Goal: Task Accomplishment & Management: Manage account settings

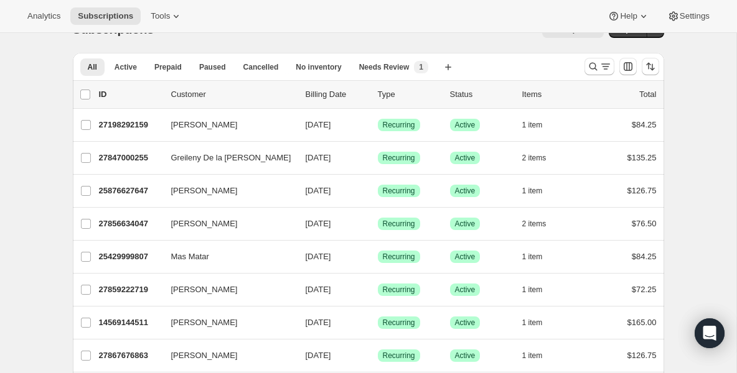
scroll to position [50, 0]
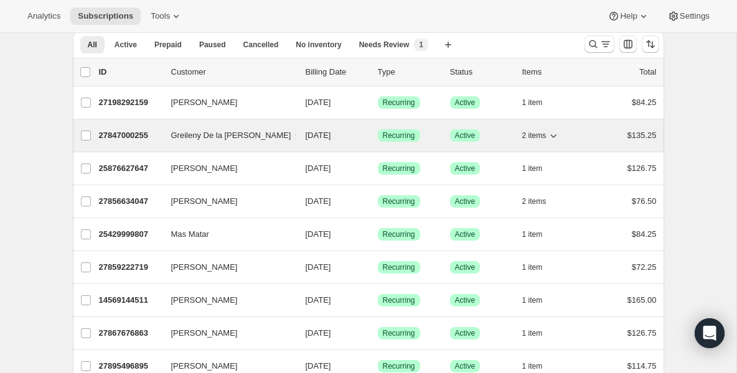
click at [150, 139] on p "27847000255" at bounding box center [130, 135] width 62 height 12
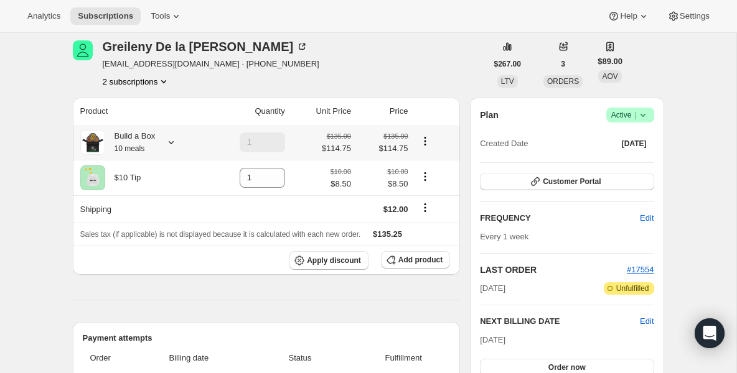
scroll to position [25, 0]
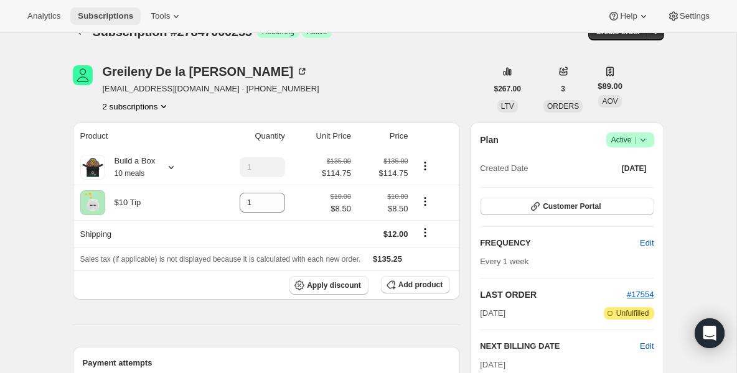
click at [108, 7] on button "Subscriptions" at bounding box center [105, 15] width 70 height 17
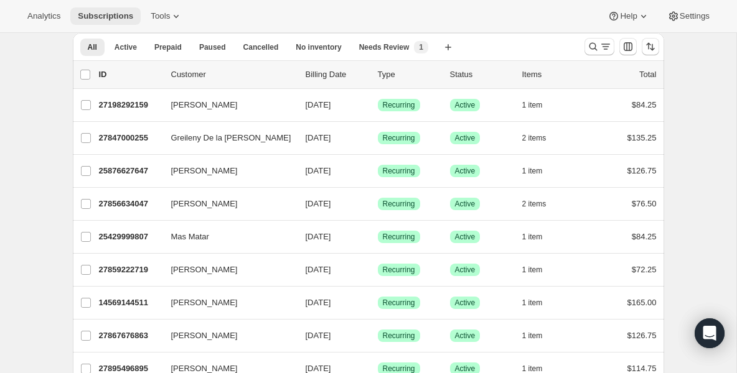
scroll to position [50, 0]
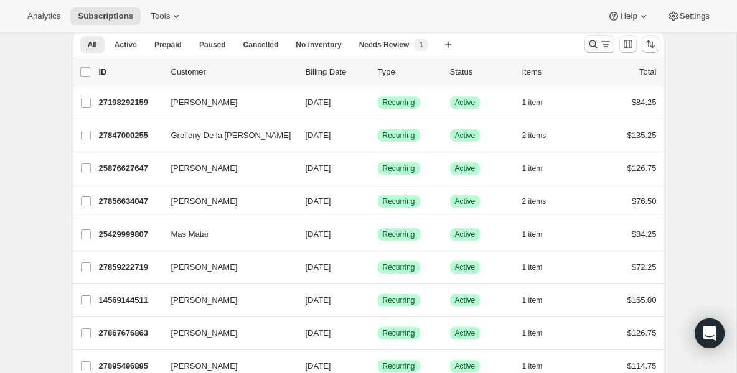
click at [591, 49] on icon "Search and filter results" at bounding box center [593, 44] width 12 height 12
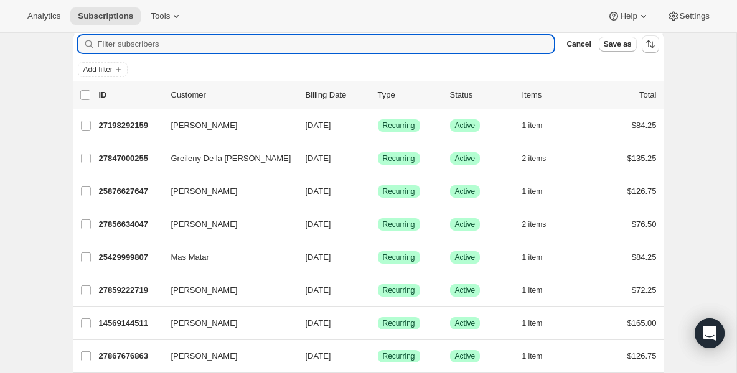
type input "h"
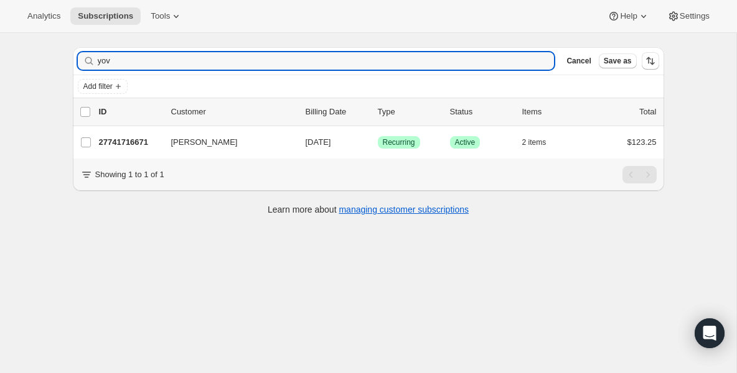
scroll to position [33, 0]
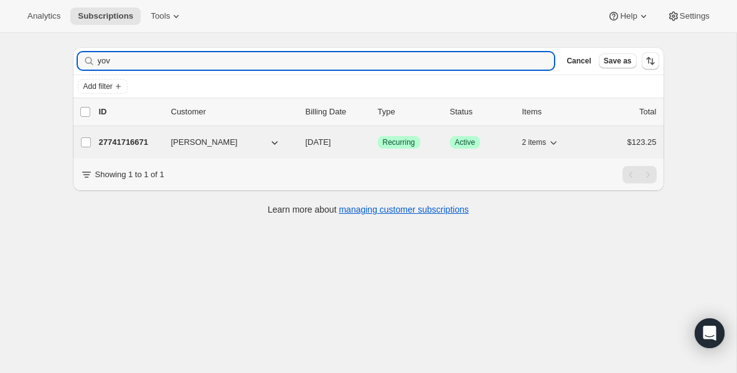
type input "yov"
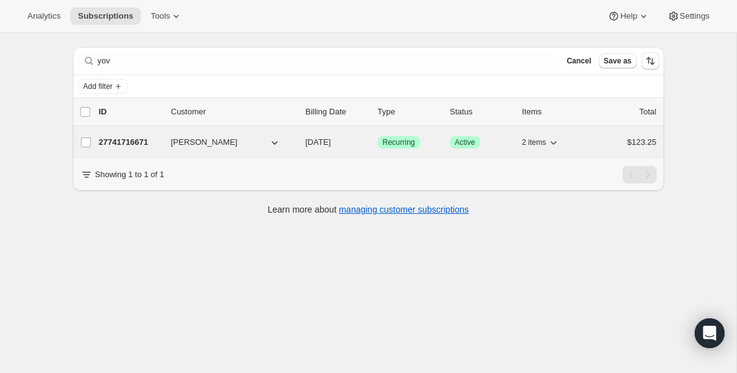
click at [137, 140] on p "27741716671" at bounding box center [130, 142] width 62 height 12
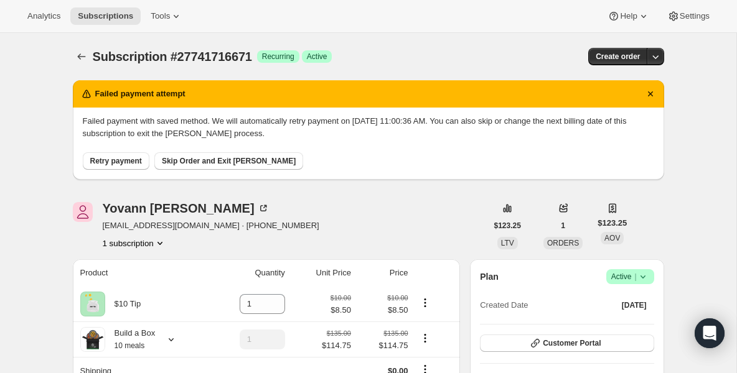
click at [128, 158] on span "Retry payment" at bounding box center [116, 161] width 52 height 10
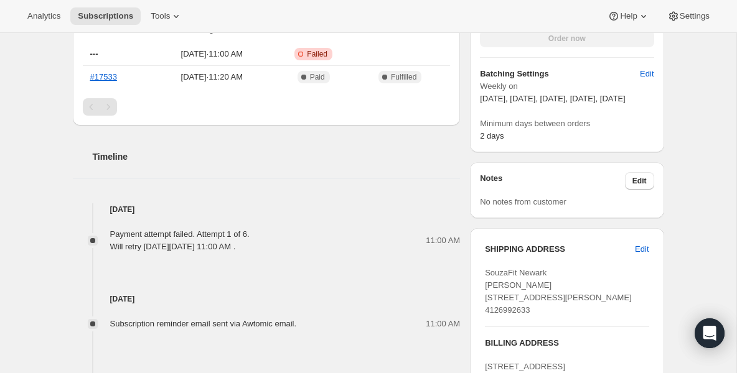
scroll to position [448, 0]
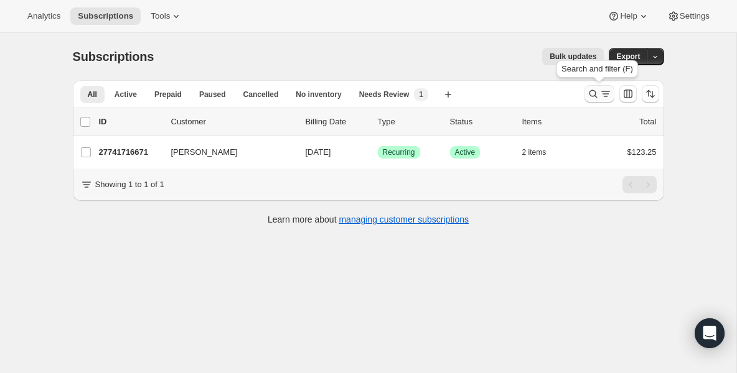
click at [592, 95] on icon "Search and filter results" at bounding box center [593, 94] width 12 height 12
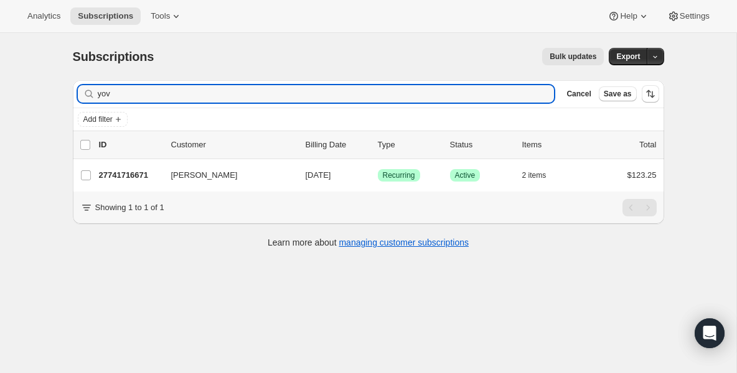
drag, startPoint x: 317, startPoint y: 93, endPoint x: -12, endPoint y: 65, distance: 330.3
click at [0, 65] on html "Analytics Subscriptions Tools Help Settings Skip to content Subscriptions. This…" at bounding box center [368, 186] width 737 height 373
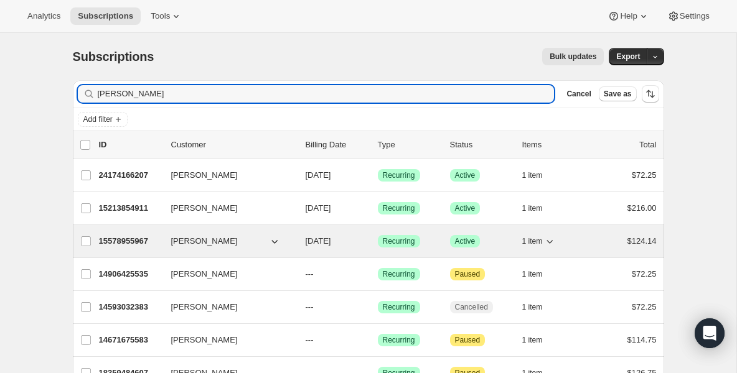
type input "john"
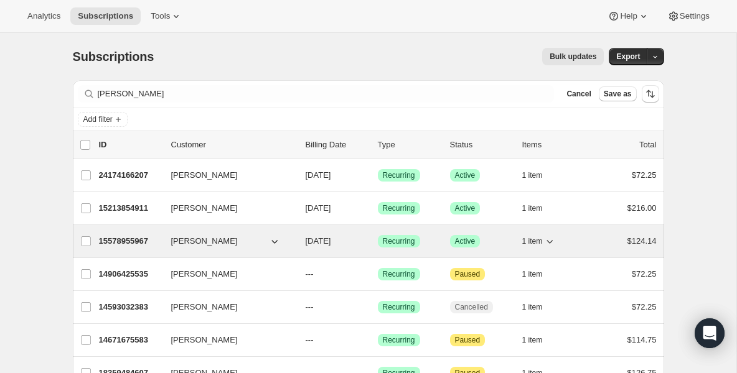
click at [125, 242] on p "15578955967" at bounding box center [130, 241] width 62 height 12
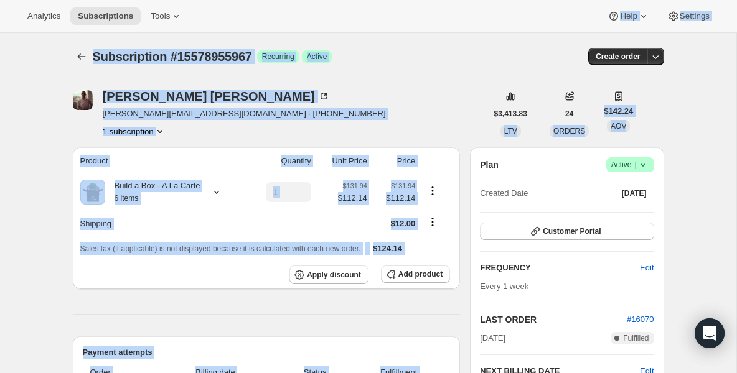
drag, startPoint x: 617, startPoint y: 253, endPoint x: 593, endPoint y: -143, distance: 396.4
click at [593, 0] on html "Analytics Subscriptions Tools Help Settings Skip to content Subscription #15578…" at bounding box center [368, 186] width 737 height 373
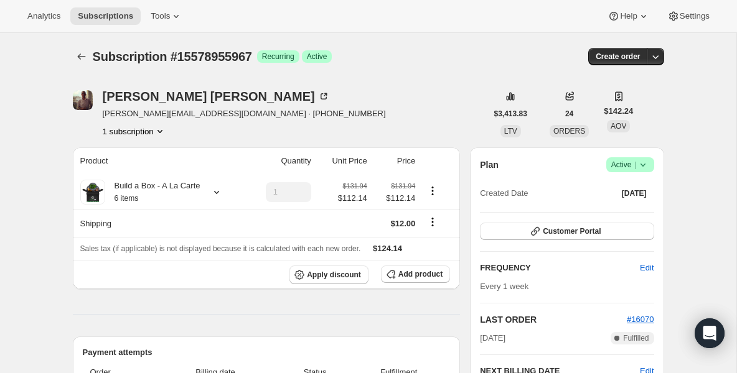
click at [639, 175] on div "Plan Success Active | Created Date Sep 28, 2024" at bounding box center [567, 179] width 174 height 45
click at [642, 166] on icon at bounding box center [642, 165] width 5 height 3
click at [615, 192] on span "Pause subscription" at bounding box center [625, 189] width 68 height 9
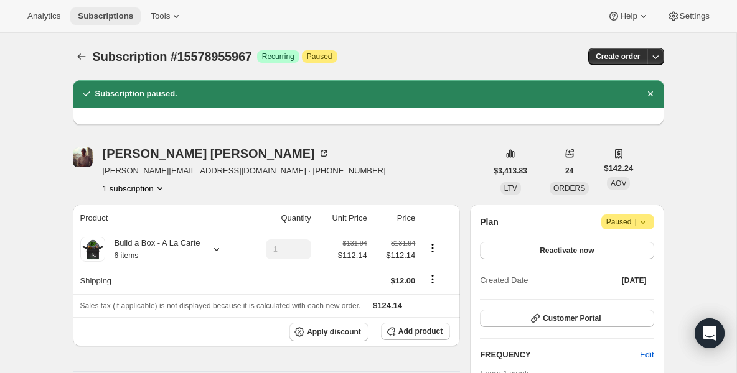
click at [131, 19] on span "Subscriptions" at bounding box center [105, 16] width 55 height 10
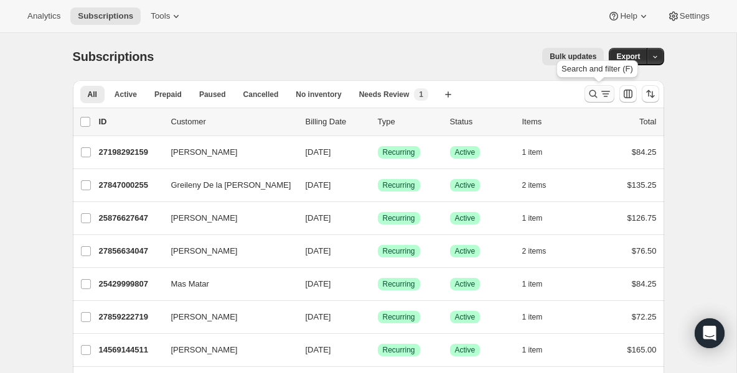
click at [587, 91] on icon "Search and filter results" at bounding box center [593, 94] width 12 height 12
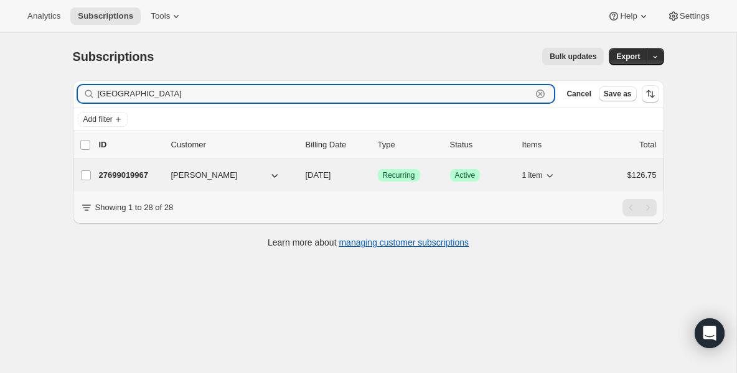
type input "jena"
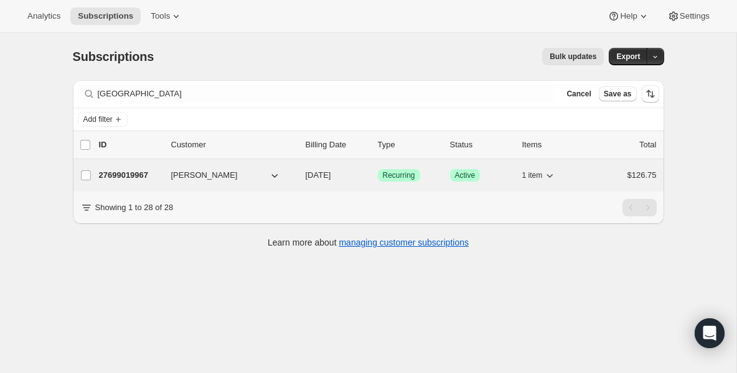
click at [149, 171] on p "27699019967" at bounding box center [130, 175] width 62 height 12
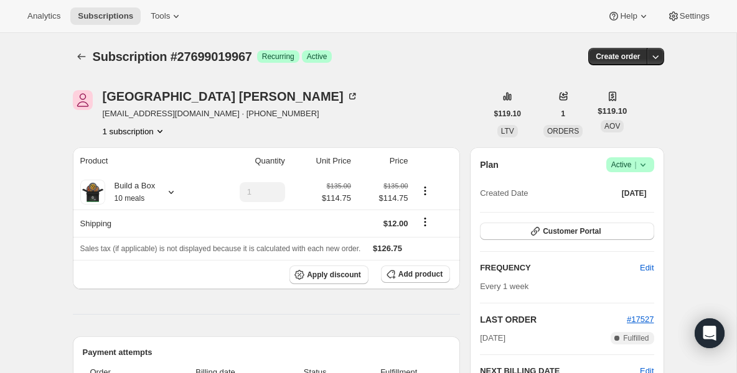
click at [644, 169] on icon at bounding box center [642, 165] width 12 height 12
click at [625, 180] on button "Pause subscription" at bounding box center [626, 189] width 78 height 20
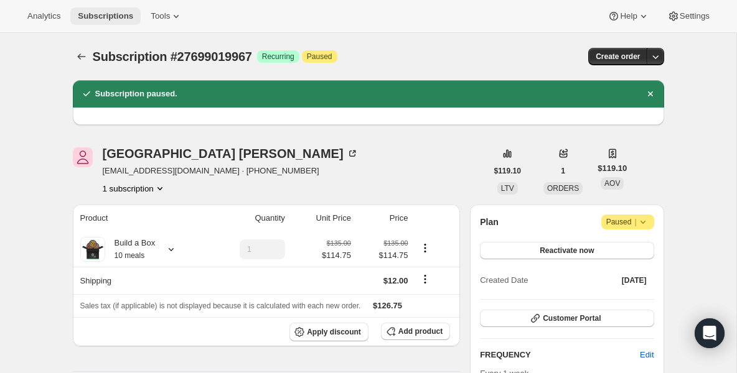
click at [118, 19] on span "Subscriptions" at bounding box center [105, 16] width 55 height 10
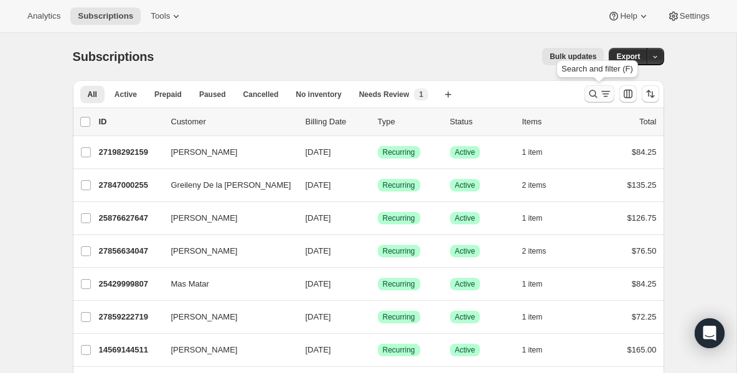
click at [597, 93] on icon "Search and filter results" at bounding box center [593, 94] width 12 height 12
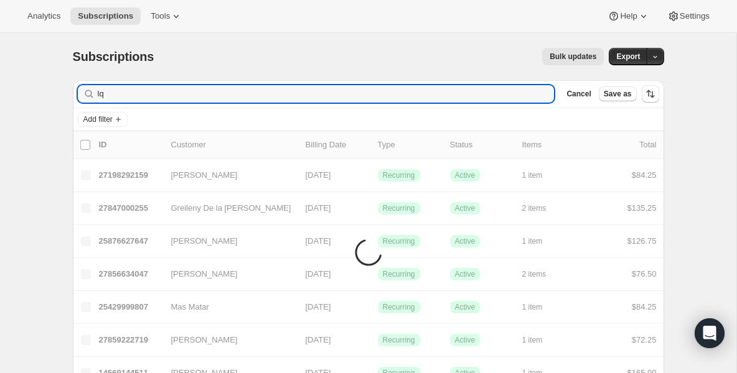
type input "l"
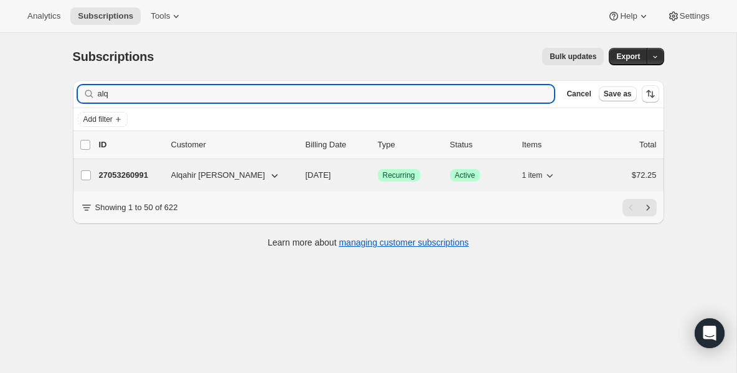
type input "alq"
click at [118, 172] on p "27053260991" at bounding box center [130, 175] width 62 height 12
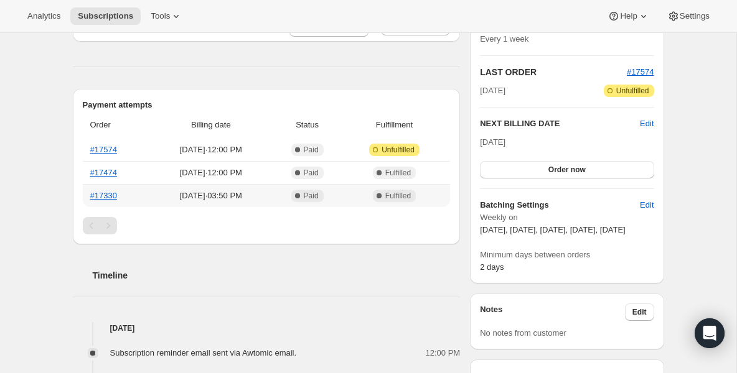
scroll to position [249, 0]
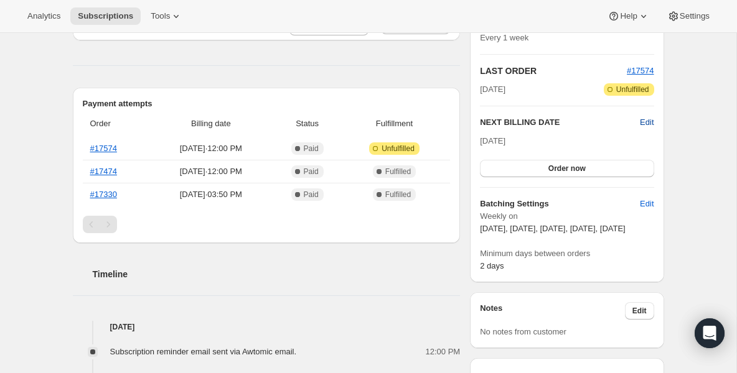
click at [651, 119] on span "Edit" at bounding box center [647, 122] width 14 height 12
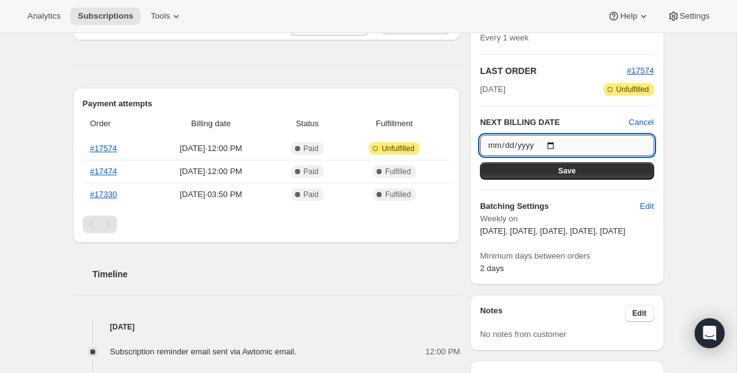
click at [556, 150] on input "2025-09-10" at bounding box center [567, 145] width 174 height 21
type input "2025-09-17"
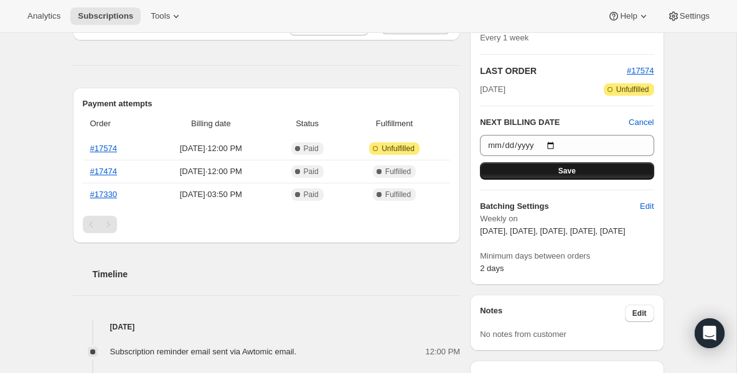
click at [615, 174] on button "Save" at bounding box center [567, 170] width 174 height 17
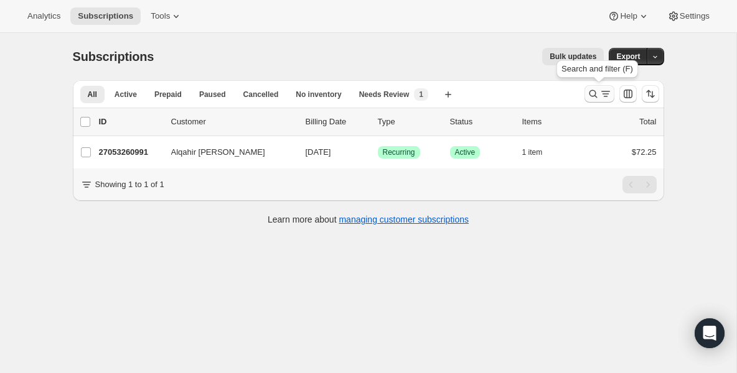
click at [587, 95] on icon "Search and filter results" at bounding box center [593, 94] width 12 height 12
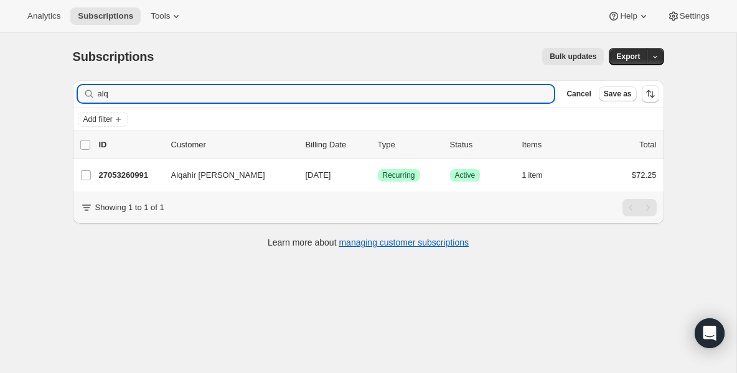
drag, startPoint x: 348, startPoint y: 98, endPoint x: -119, endPoint y: 35, distance: 471.4
click at [0, 35] on html "Analytics Subscriptions Tools Help Settings Skip to content Subscriptions. This…" at bounding box center [368, 186] width 737 height 373
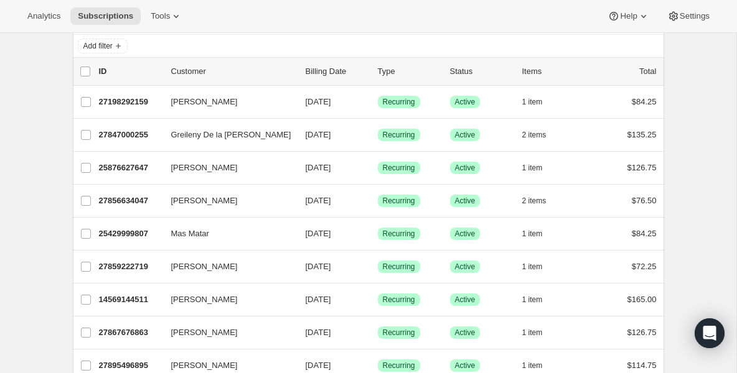
scroll to position [75, 0]
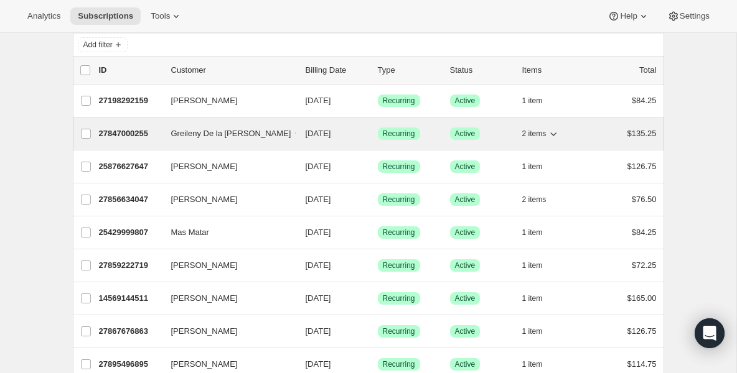
click at [118, 133] on p "27847000255" at bounding box center [130, 134] width 62 height 12
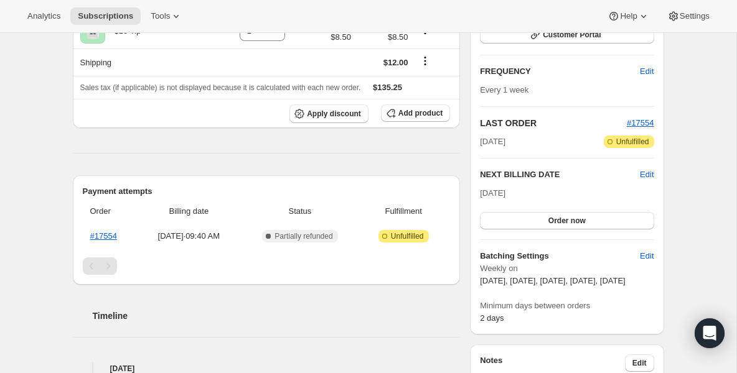
scroll to position [199, 0]
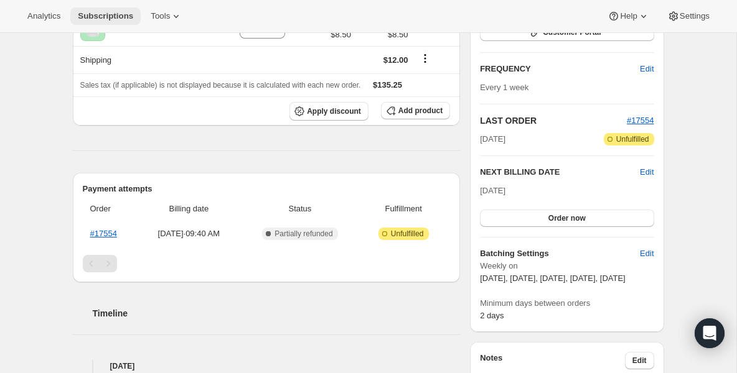
click at [126, 15] on span "Subscriptions" at bounding box center [105, 16] width 55 height 10
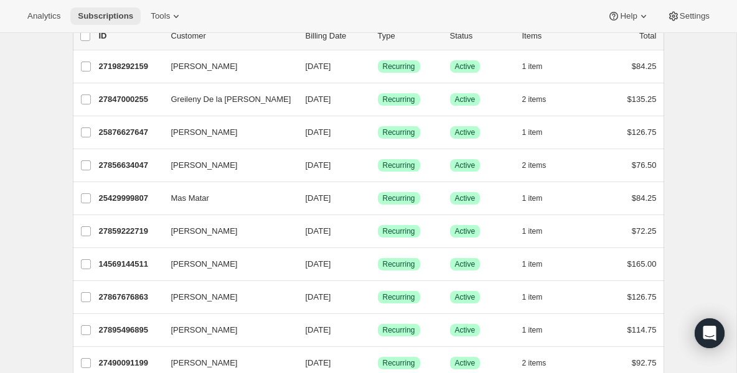
scroll to position [124, 0]
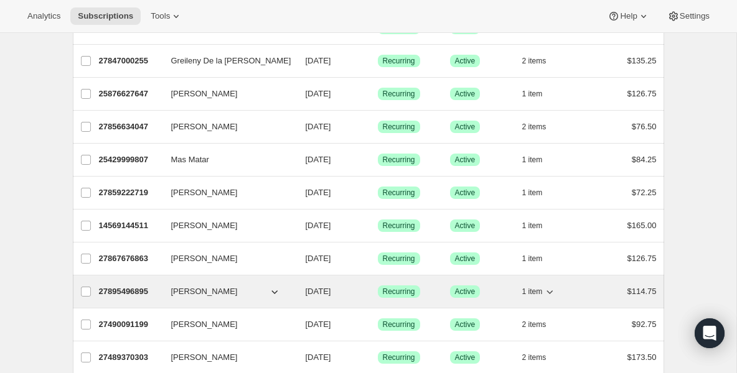
click at [123, 294] on p "27895496895" at bounding box center [130, 292] width 62 height 12
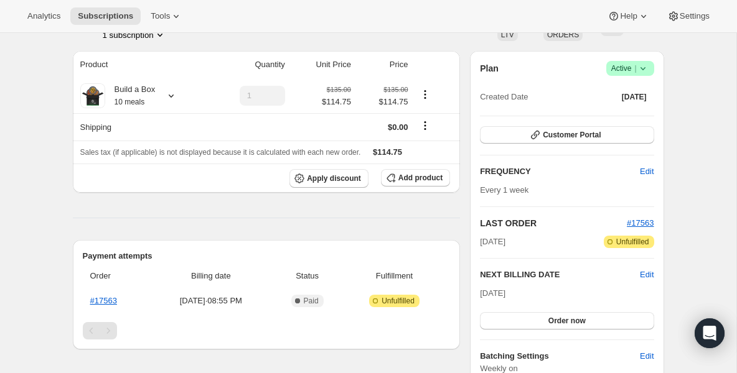
scroll to position [100, 0]
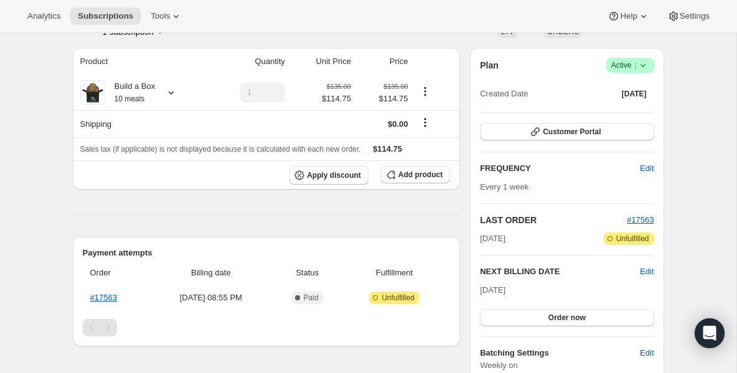
click at [654, 276] on div "Plan Success Active | Created Date Sep 2, 2025 Customer Portal FREQUENCY Edit E…" at bounding box center [566, 240] width 193 height 384
click at [645, 272] on span "Edit" at bounding box center [647, 272] width 14 height 12
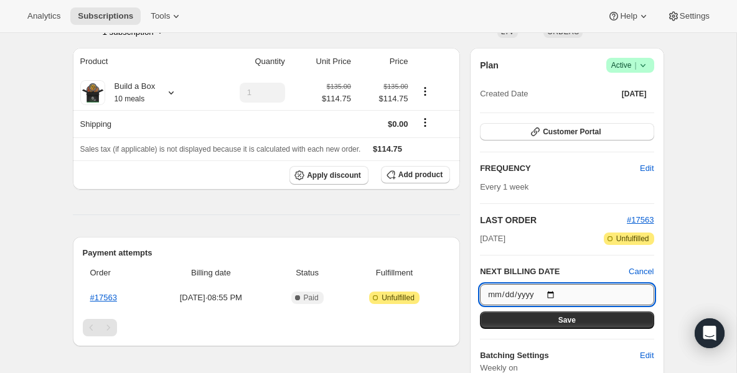
click at [551, 292] on input "2025-09-09" at bounding box center [567, 294] width 174 height 21
click at [549, 294] on input "2025-09-09" at bounding box center [567, 294] width 174 height 21
type input "2025-09-16"
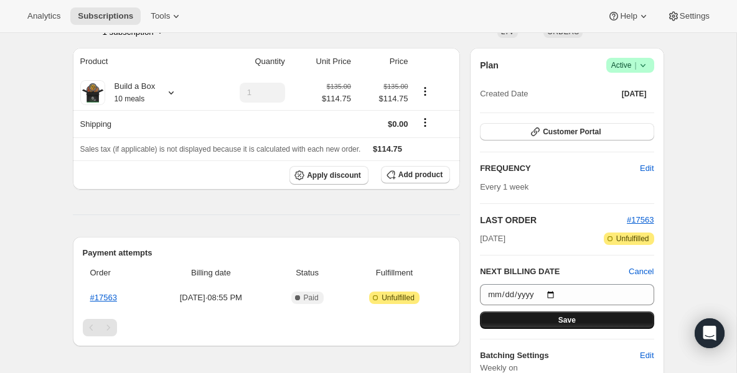
click at [535, 319] on button "Save" at bounding box center [567, 320] width 174 height 17
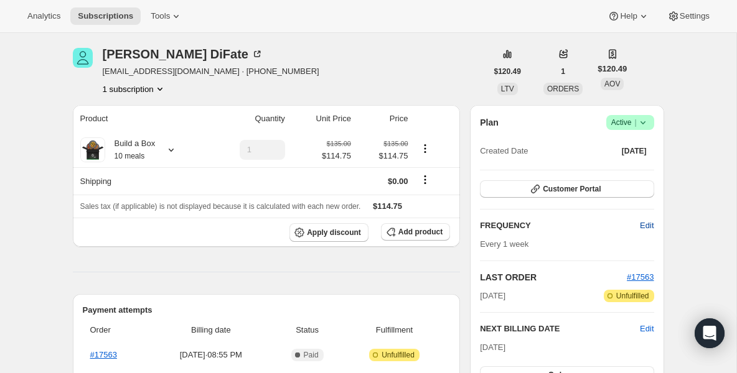
click at [645, 221] on span "Edit" at bounding box center [647, 226] width 14 height 12
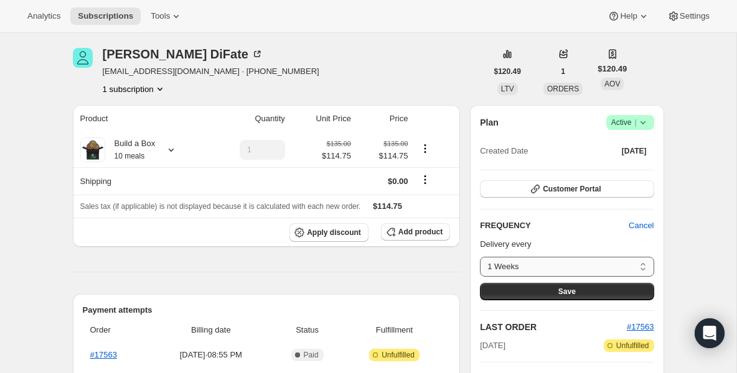
click at [631, 265] on select "1 Weeks Custom..." at bounding box center [567, 267] width 174 height 20
select select "custom"
click at [480, 257] on select "1 Weeks Custom..." at bounding box center [567, 267] width 174 height 20
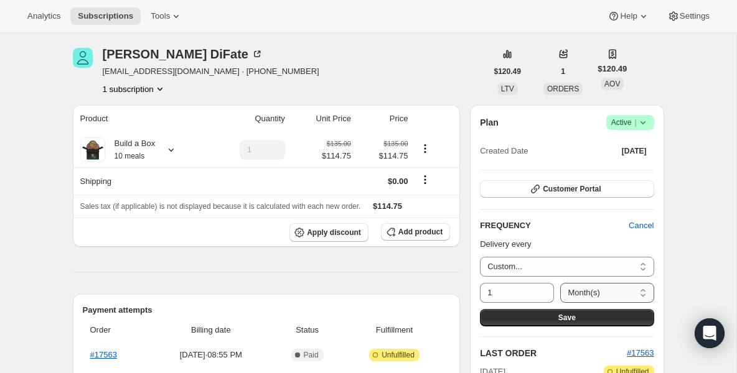
click at [570, 292] on select "Day(s) Week(s) Month(s) Year(s)" at bounding box center [606, 293] width 93 height 20
select select "WEEK"
click at [560, 283] on select "Day(s) Week(s) Month(s) Year(s)" at bounding box center [606, 293] width 93 height 20
click at [525, 290] on input "1" at bounding box center [507, 293] width 55 height 20
click at [544, 287] on icon at bounding box center [544, 289] width 12 height 12
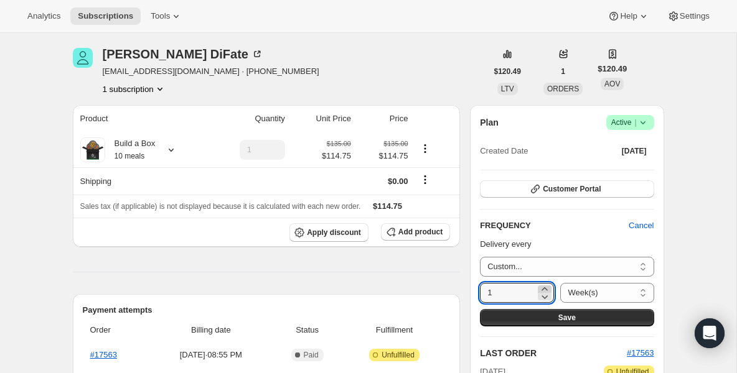
type input "2"
click at [539, 325] on button "Save" at bounding box center [567, 317] width 174 height 17
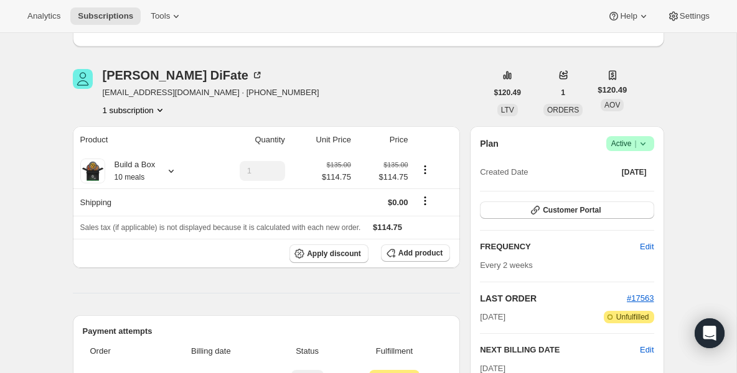
scroll to position [174, 0]
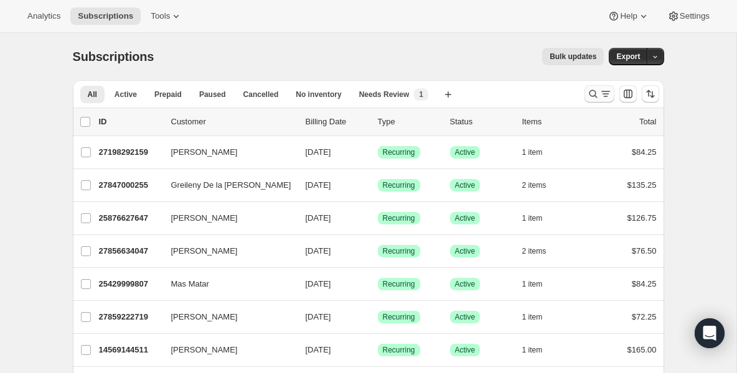
click at [587, 90] on icon "Search and filter results" at bounding box center [593, 94] width 12 height 12
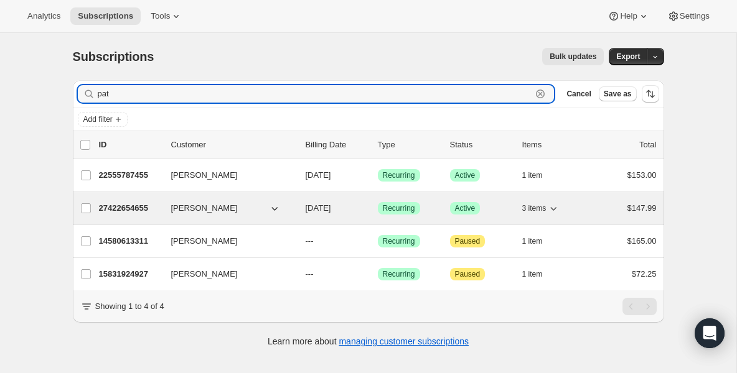
type input "pat"
click at [128, 207] on p "27422654655" at bounding box center [130, 208] width 62 height 12
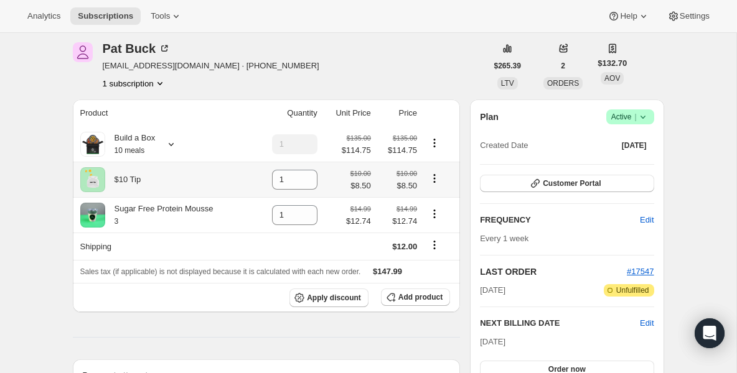
scroll to position [50, 0]
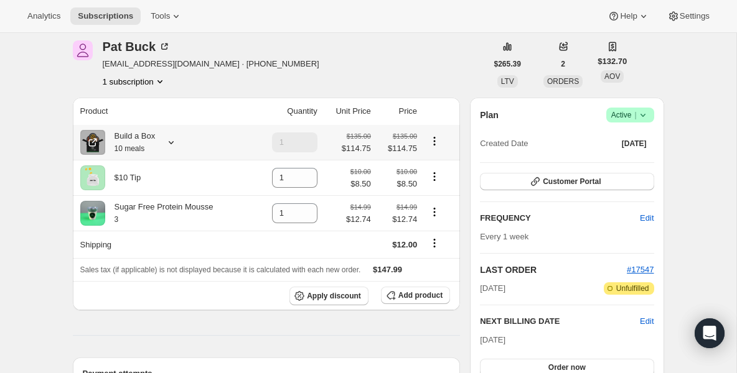
click at [142, 147] on small "10 meals" at bounding box center [129, 148] width 30 height 9
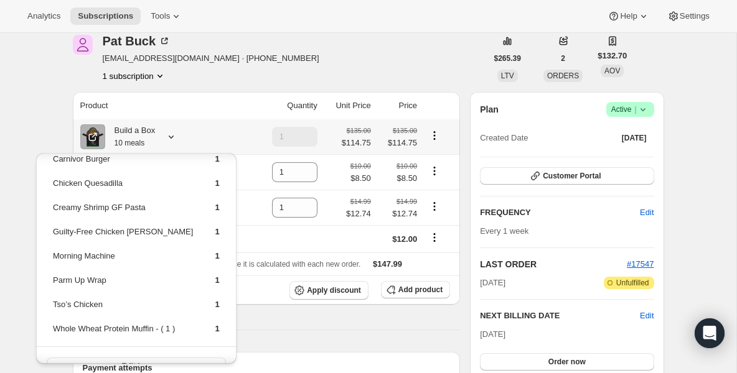
scroll to position [0, 0]
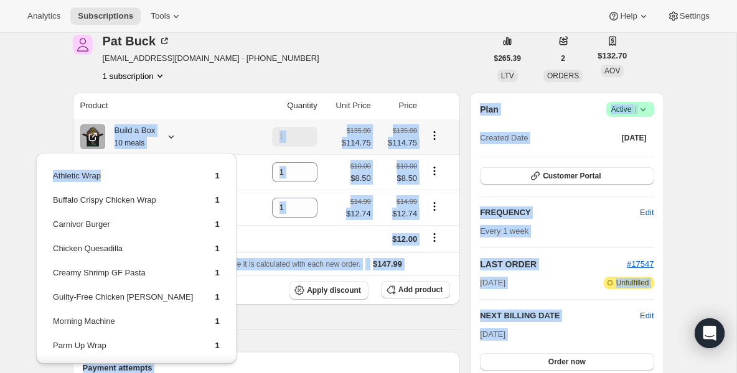
drag, startPoint x: 152, startPoint y: 188, endPoint x: 174, endPoint y: 121, distance: 69.8
